Goal: Find specific page/section: Find specific page/section

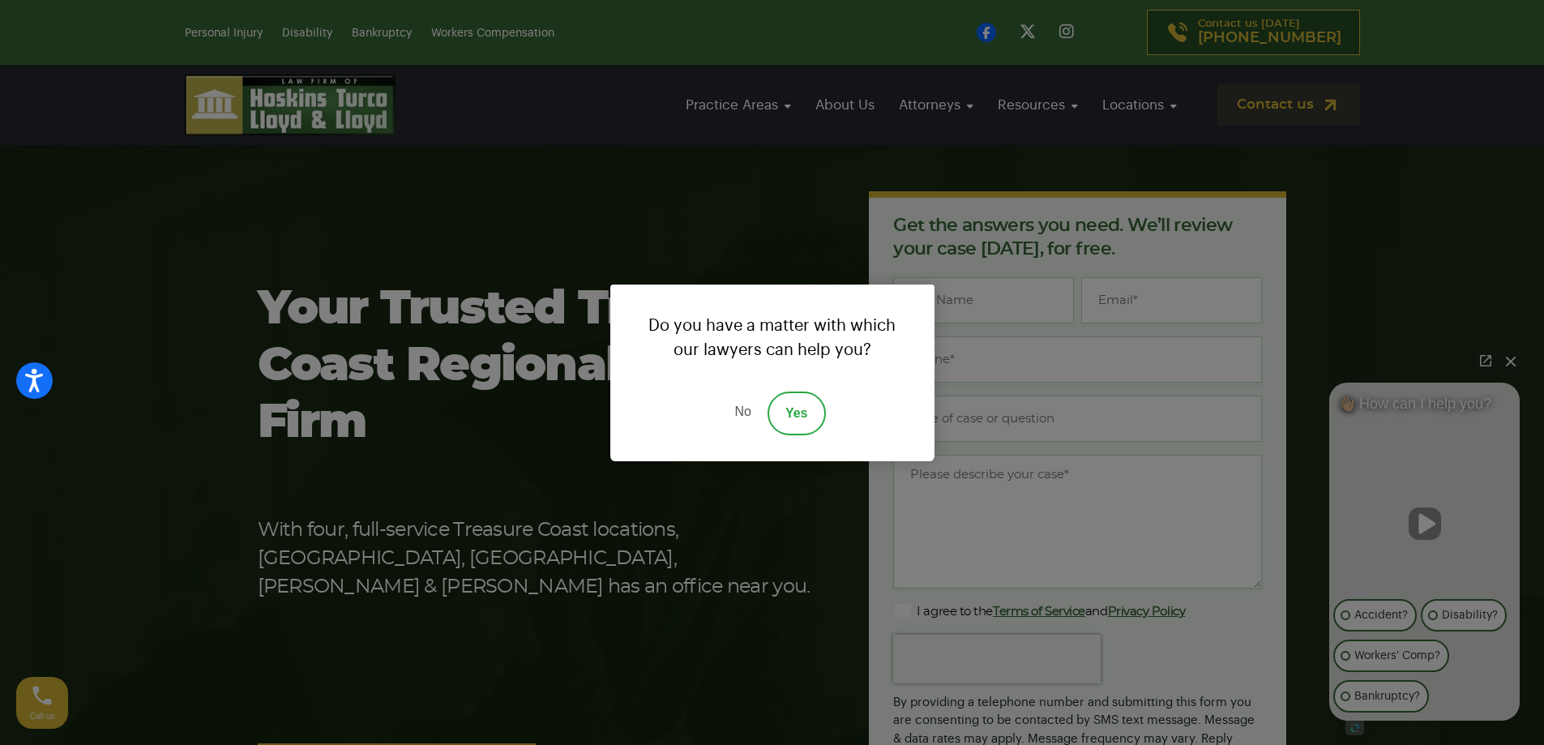
click at [738, 408] on link "No" at bounding box center [742, 413] width 49 height 44
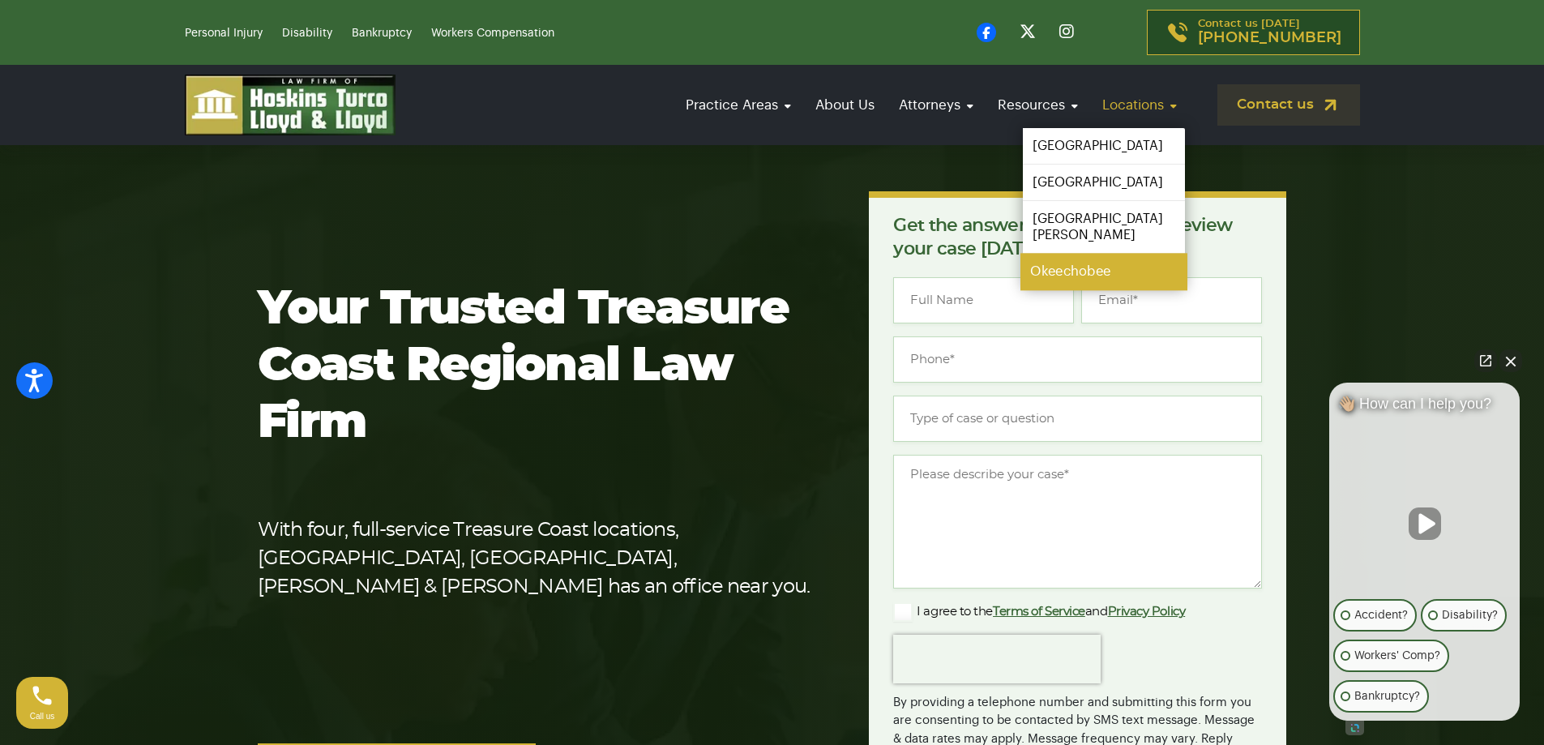
click at [1084, 254] on link "Okeechobee" at bounding box center [1103, 272] width 167 height 36
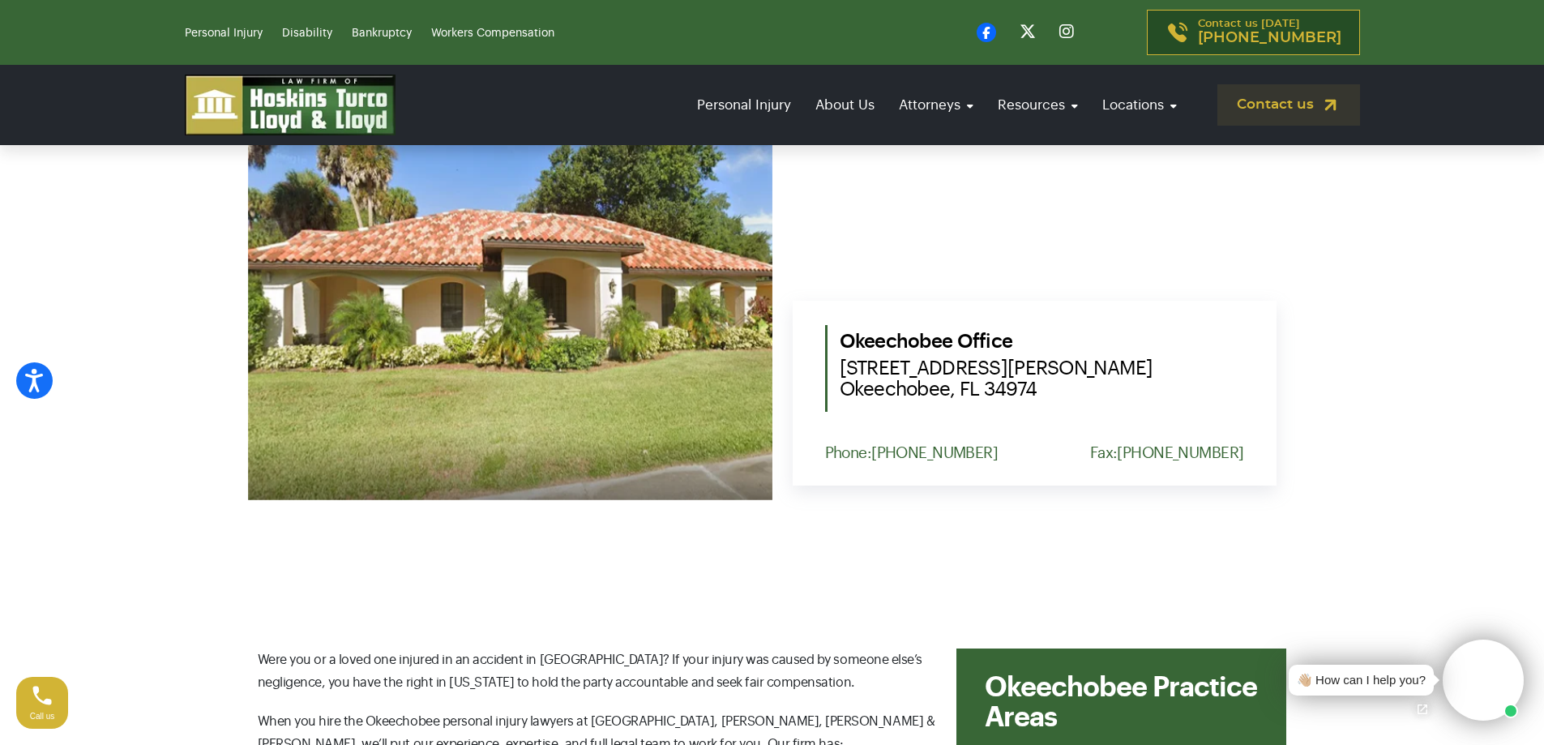
scroll to position [729, 0]
